Goal: Task Accomplishment & Management: Complete application form

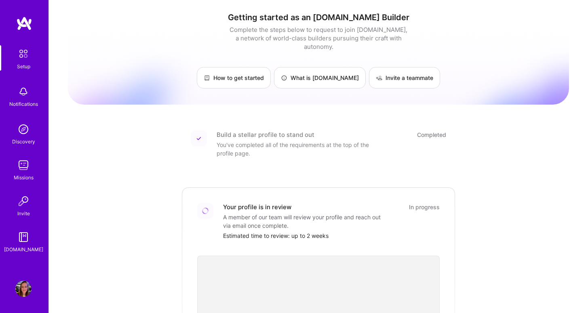
scroll to position [130, 0]
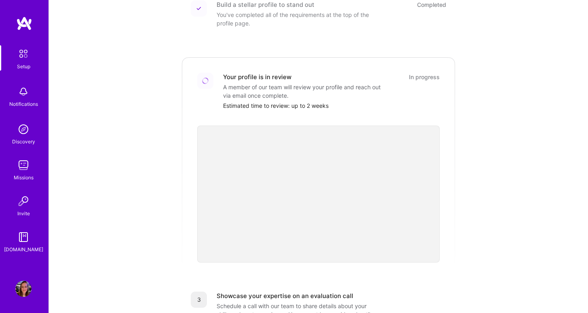
click at [475, 95] on div "Getting started as an A.Team Builder Complete the steps below to request to joi…" at bounding box center [318, 168] width 501 height 585
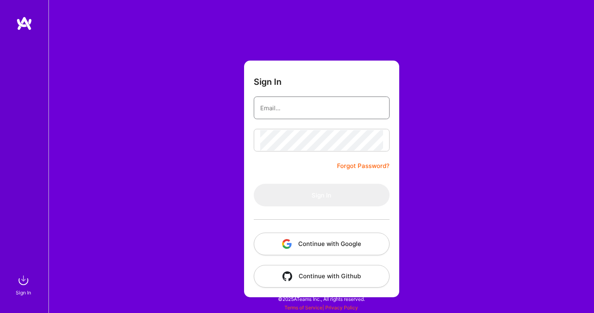
click at [290, 108] on input "email" at bounding box center [321, 108] width 123 height 21
type input "[EMAIL_ADDRESS][DOMAIN_NAME]"
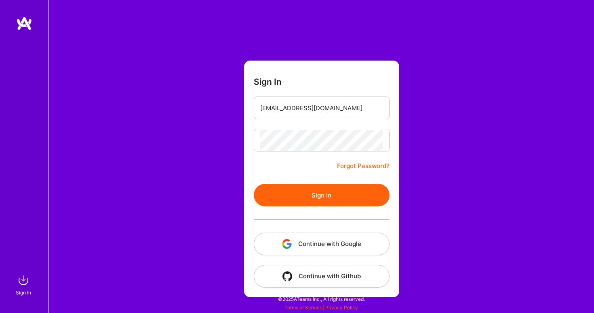
click at [316, 192] on button "Sign In" at bounding box center [322, 195] width 136 height 23
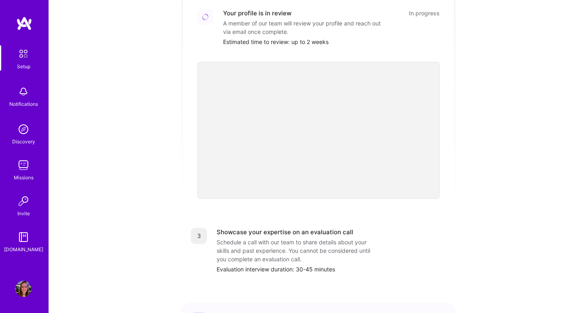
scroll to position [197, 0]
